Goal: Transaction & Acquisition: Download file/media

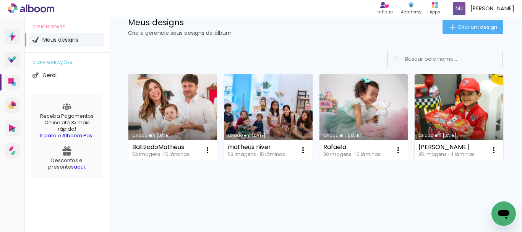
scroll to position [40, 0]
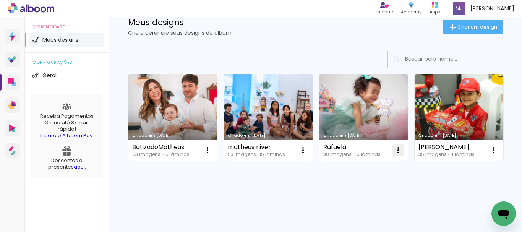
click at [396, 146] on iron-icon at bounding box center [397, 150] width 9 height 9
click at [361, 85] on link "Criado em [DATE]" at bounding box center [363, 117] width 89 height 86
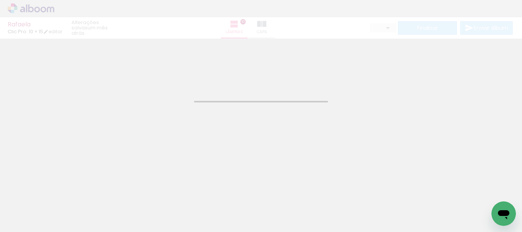
type input "JPG"
type input "Alta, 300 DPI"
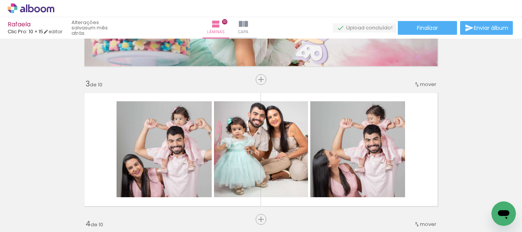
scroll to position [229, 0]
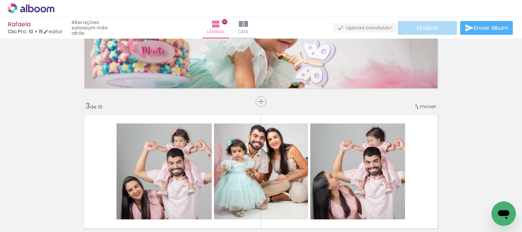
click at [421, 26] on span "Finalizar" at bounding box center [427, 27] width 21 height 5
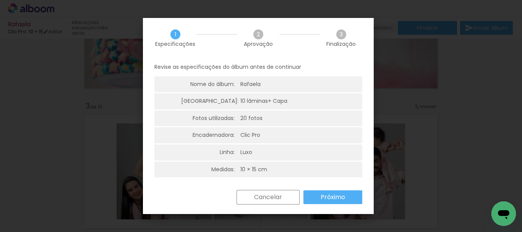
click at [253, 197] on paper-button "Cancelar" at bounding box center [267, 197] width 63 height 15
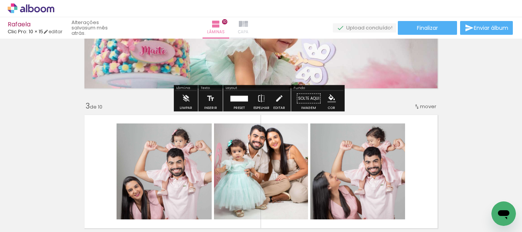
click at [248, 30] on span "Capa" at bounding box center [243, 32] width 10 height 7
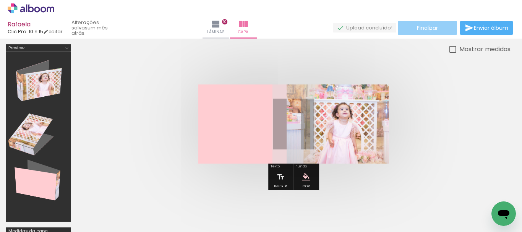
click at [427, 31] on span "Finalizar" at bounding box center [427, 27] width 21 height 5
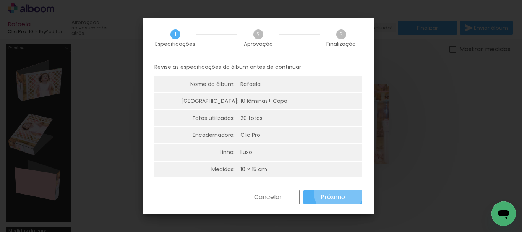
click at [0, 0] on slot "Próximo" at bounding box center [0, 0] width 0 height 0
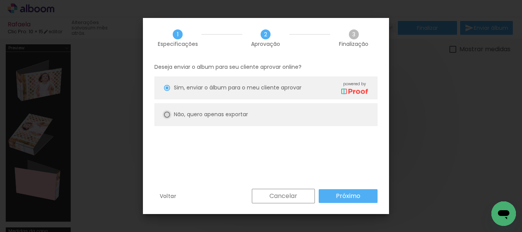
click at [170, 113] on paper-radio-button "Não, quero apenas exportar" at bounding box center [265, 114] width 223 height 23
type paper-radio-button "on"
click at [0, 0] on slot "Próximo" at bounding box center [0, 0] width 0 height 0
type input "Alta, 300 DPI"
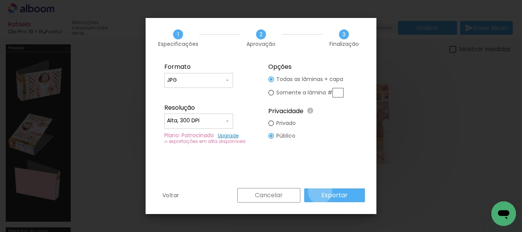
click at [322, 192] on paper-button "Exportar" at bounding box center [334, 195] width 61 height 14
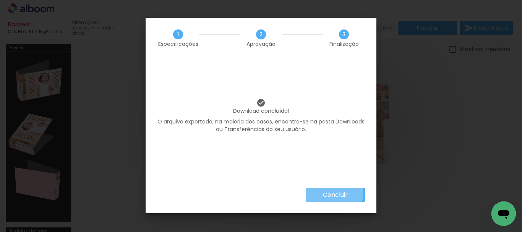
click at [0, 0] on slot "Concluir" at bounding box center [0, 0] width 0 height 0
